Goal: Find specific page/section: Find specific page/section

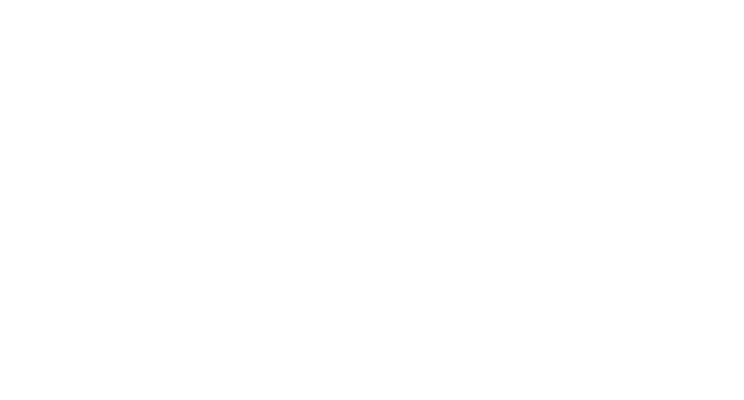
select select "*"
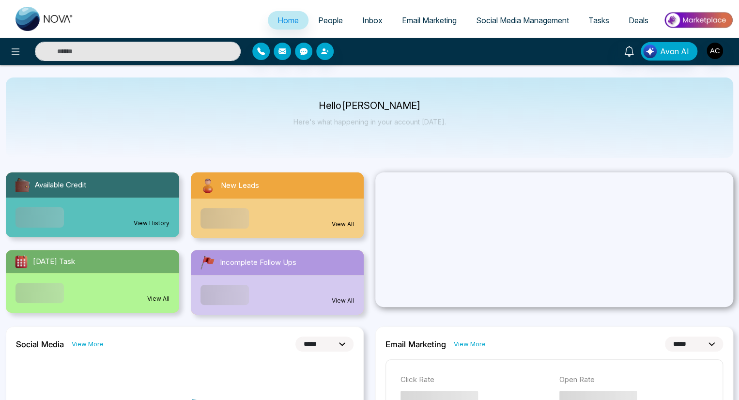
click at [323, 20] on span "People" at bounding box center [330, 20] width 25 height 10
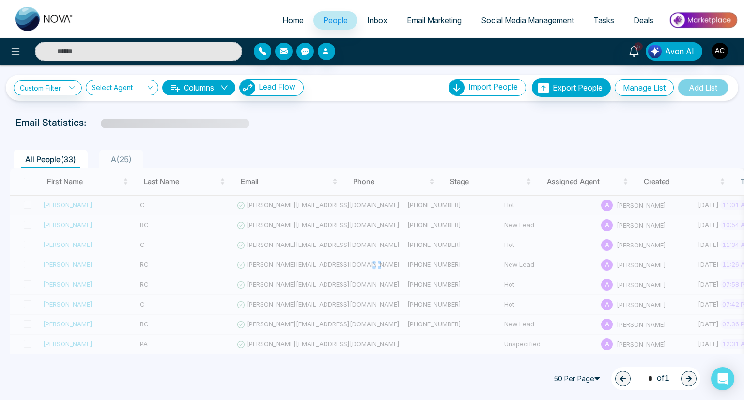
click at [87, 204] on div "[PERSON_NAME]" at bounding box center [87, 205] width 89 height 10
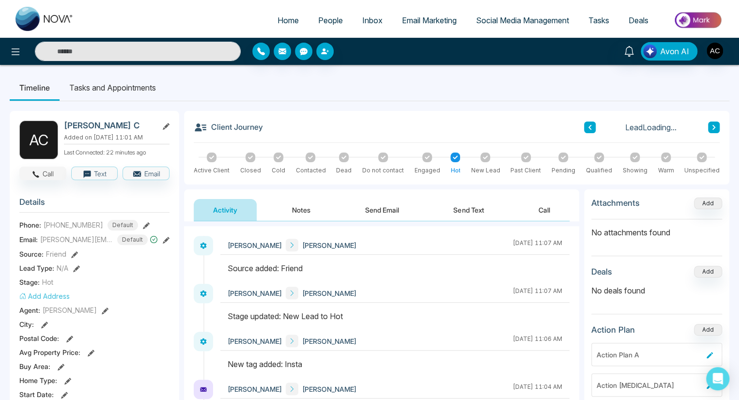
click at [43, 179] on button "Call" at bounding box center [42, 174] width 47 height 14
